Goal: Navigation & Orientation: Find specific page/section

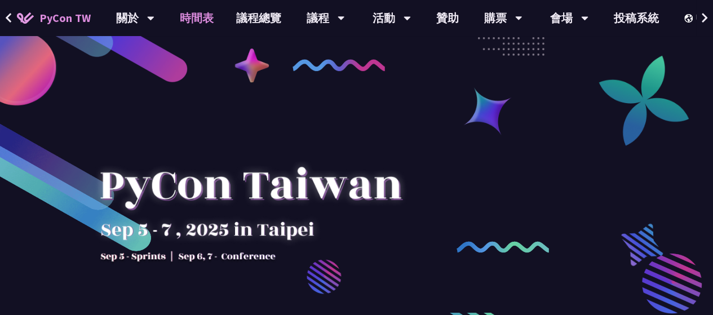
click at [187, 16] on link "時間表" at bounding box center [197, 18] width 56 height 36
